Goal: Download file/media

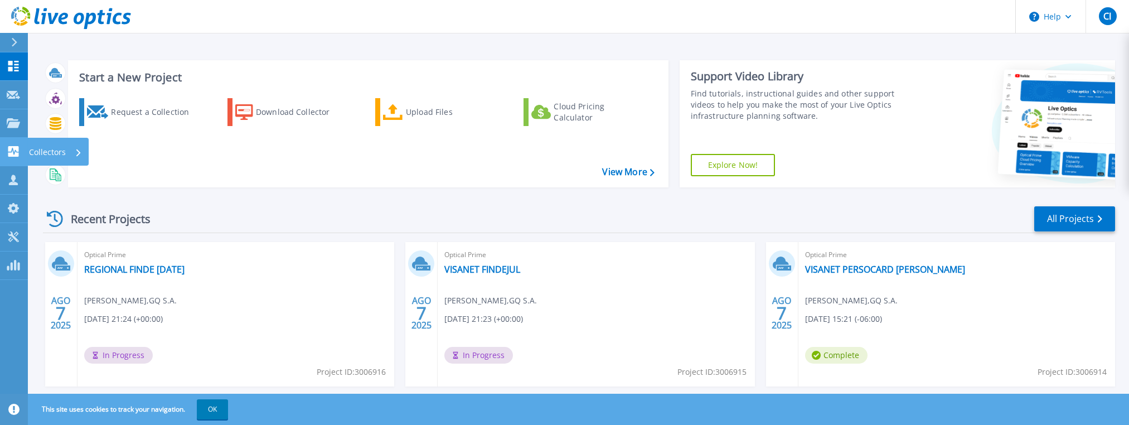
click at [21, 154] on div "Collectors" at bounding box center [36, 151] width 59 height 11
click at [20, 146] on div "Collectors" at bounding box center [36, 151] width 59 height 11
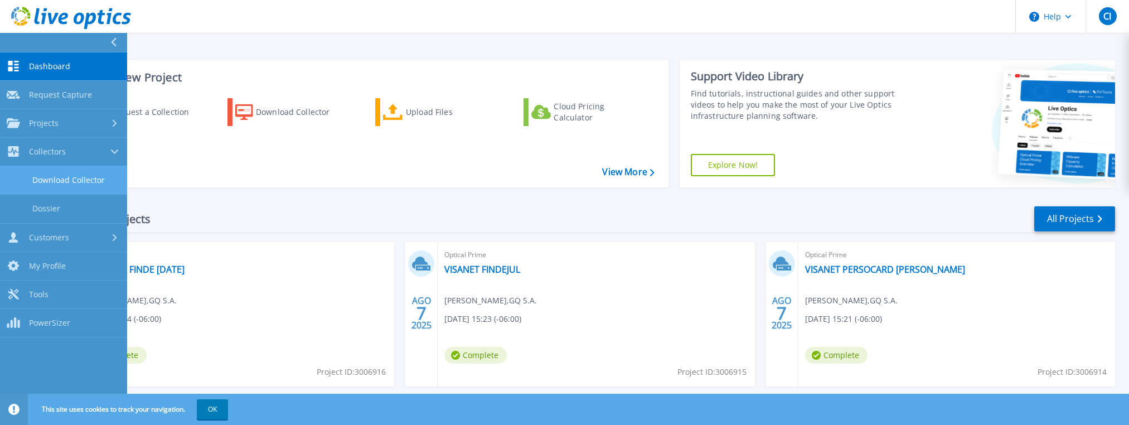
click at [74, 178] on link "Download Collector" at bounding box center [63, 180] width 127 height 28
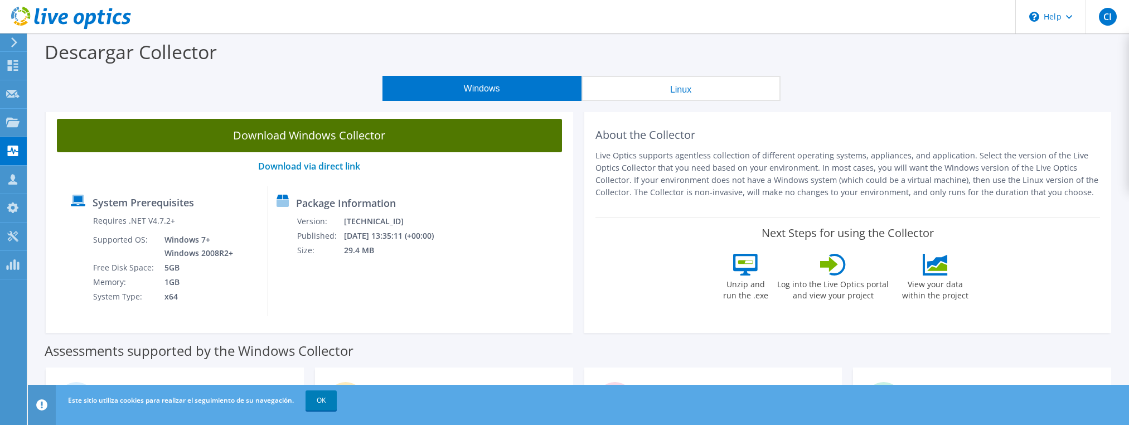
click at [448, 139] on link "Download Windows Collector" at bounding box center [309, 135] width 505 height 33
